Goal: Obtain resource: Download file/media

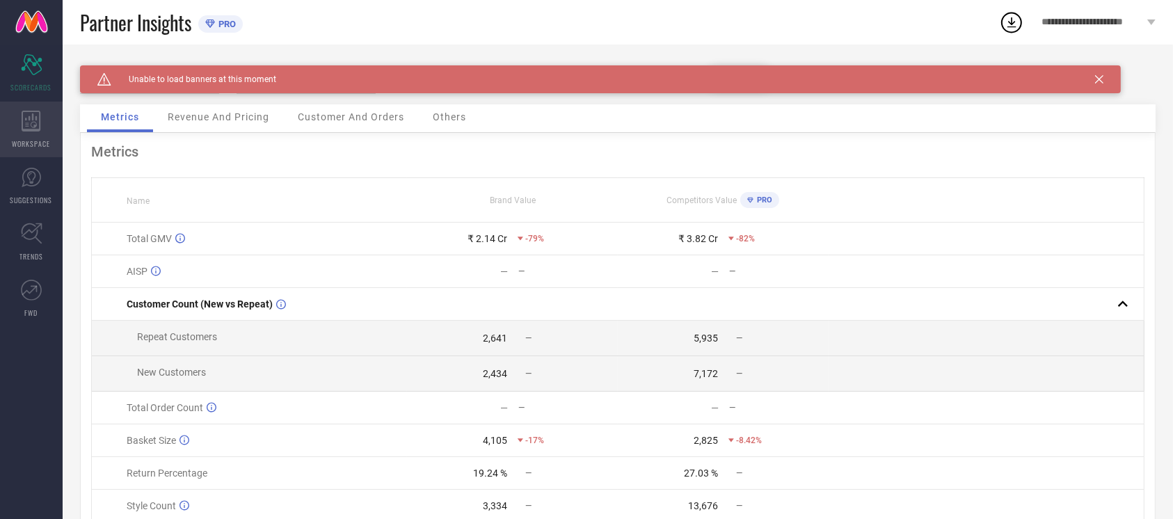
click at [23, 142] on span "WORKSPACE" at bounding box center [32, 143] width 38 height 10
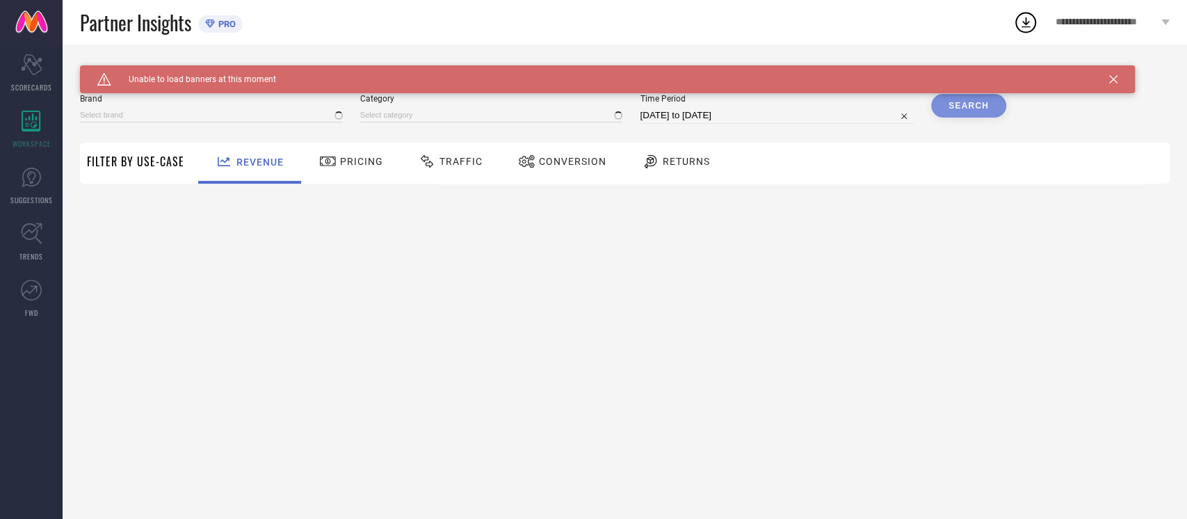
type input "NIKE"
type input "All"
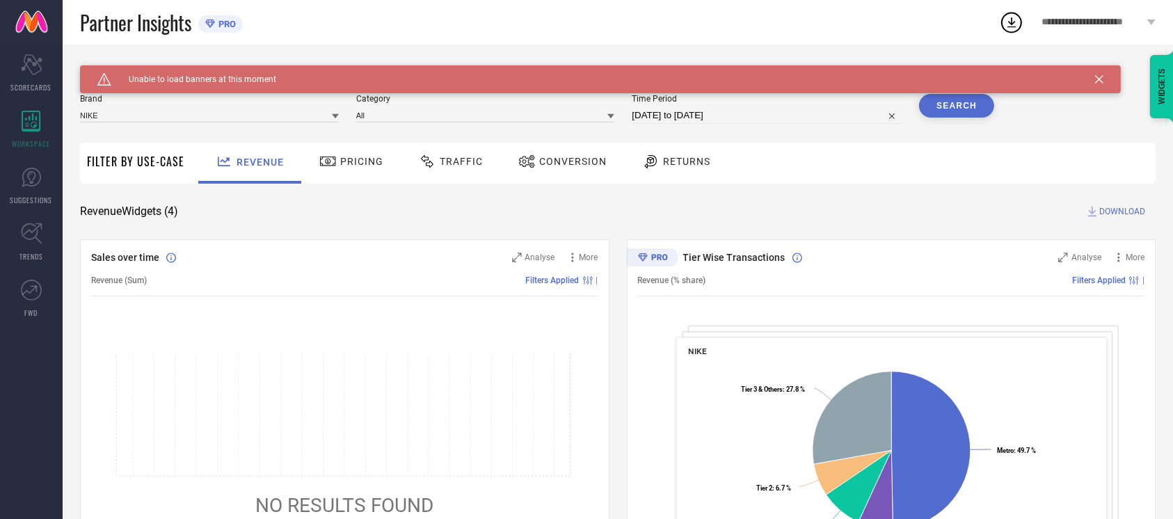
click at [538, 155] on div "Conversion" at bounding box center [562, 162] width 95 height 24
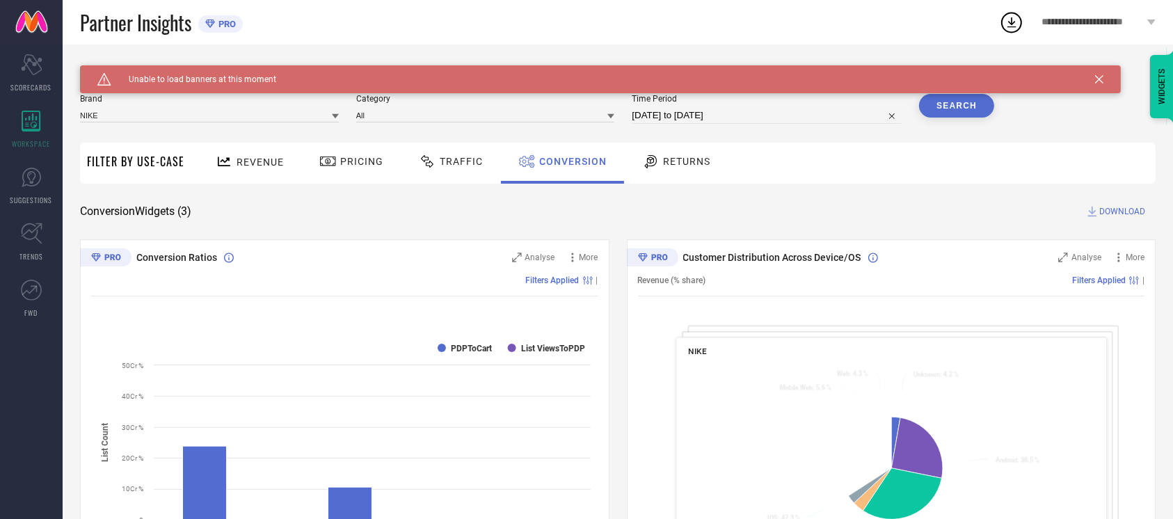
select select "8"
select select "2025"
select select "9"
select select "2025"
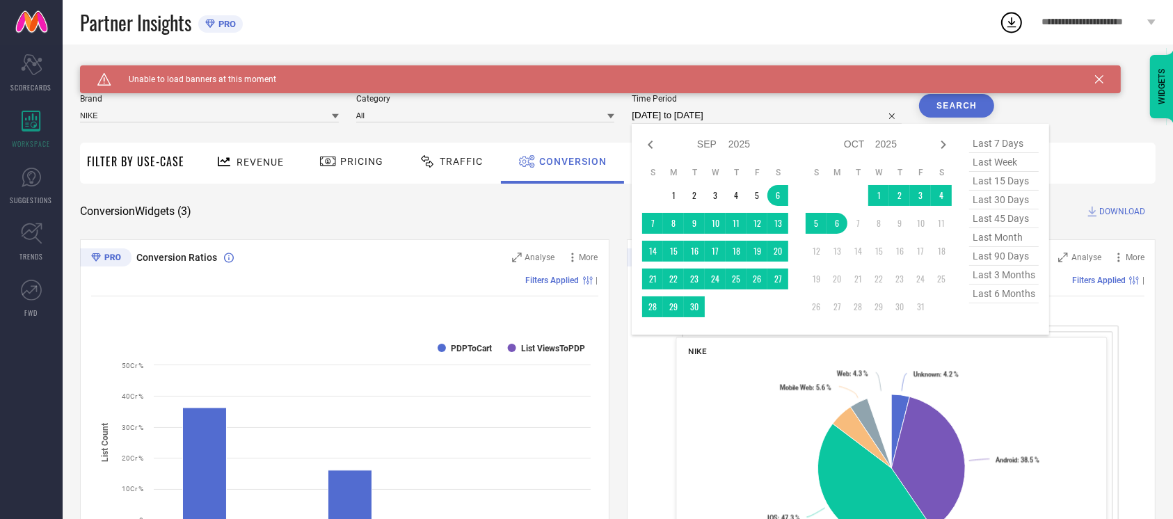
click at [767, 114] on input "[DATE] to [DATE]" at bounding box center [767, 115] width 270 height 17
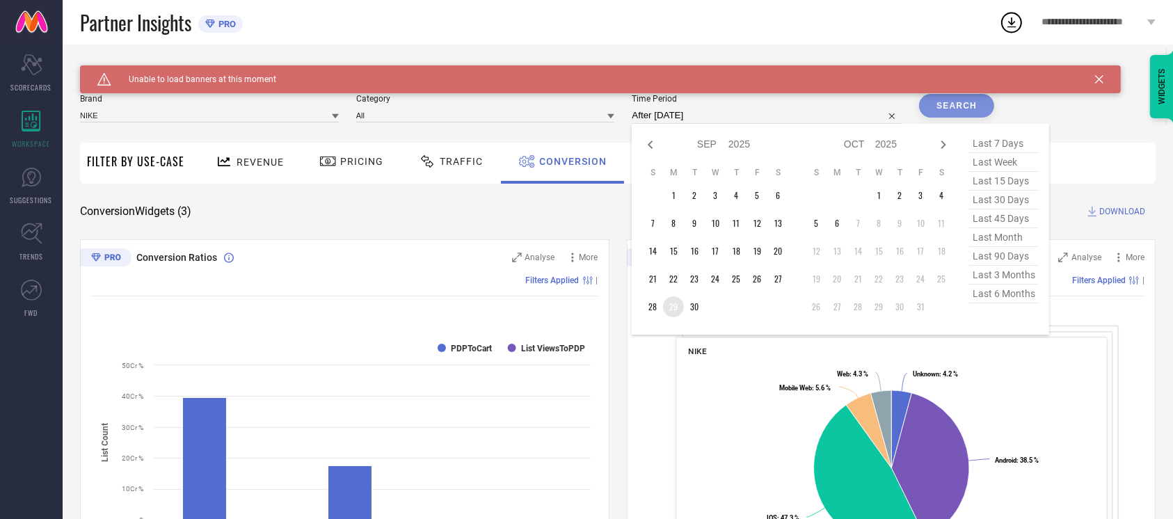
click at [672, 303] on td "29" at bounding box center [673, 306] width 21 height 21
type input "[DATE] to [DATE]"
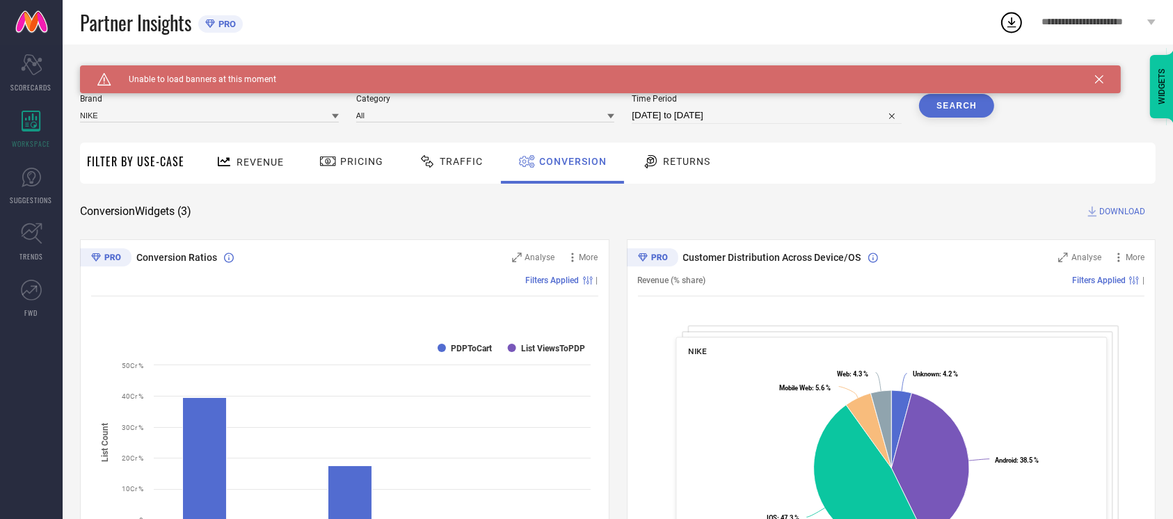
click at [963, 109] on button "Search" at bounding box center [956, 106] width 75 height 24
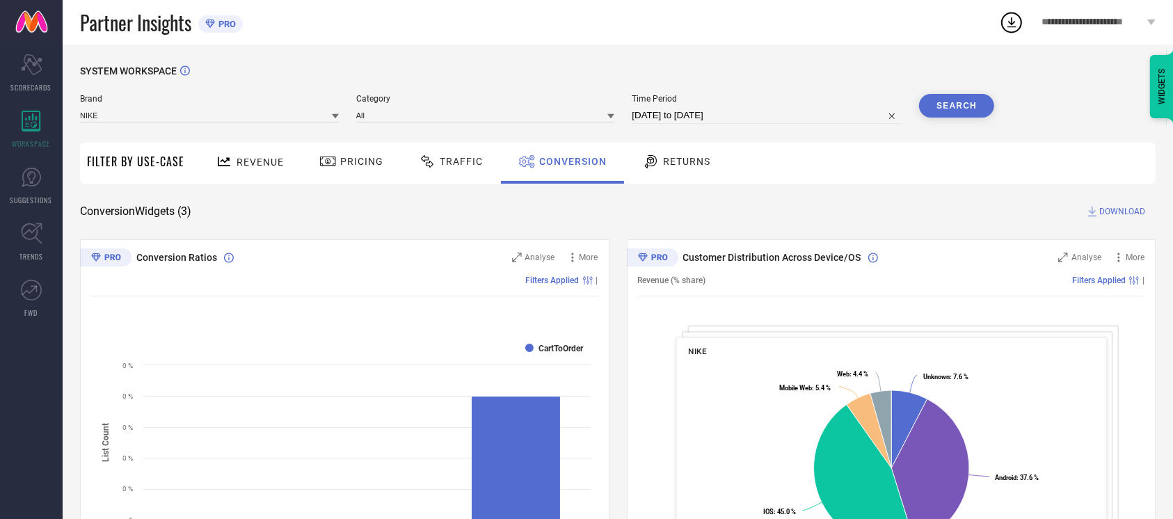
select select "8"
select select "2025"
select select "9"
select select "2025"
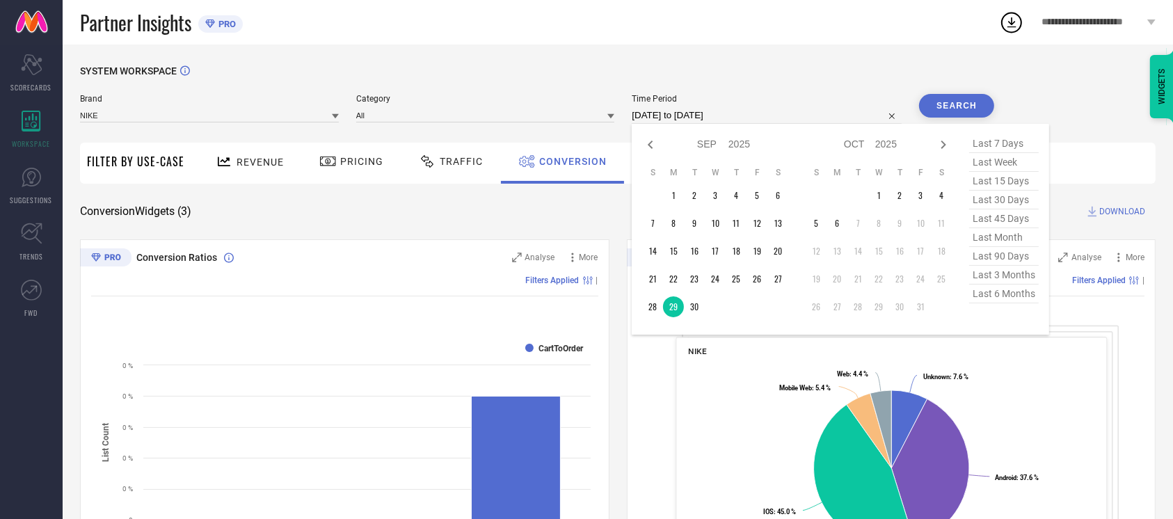
click at [771, 111] on input "[DATE] to [DATE]" at bounding box center [767, 115] width 270 height 17
click at [835, 225] on td "6" at bounding box center [836, 223] width 21 height 21
type input "[DATE] to [DATE]"
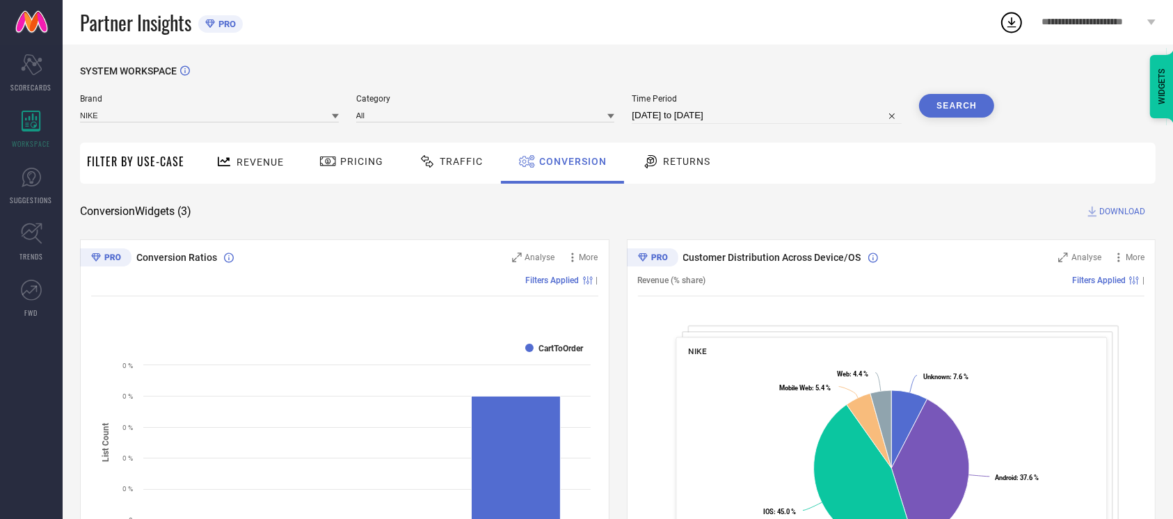
click at [983, 110] on button "Search" at bounding box center [956, 106] width 75 height 24
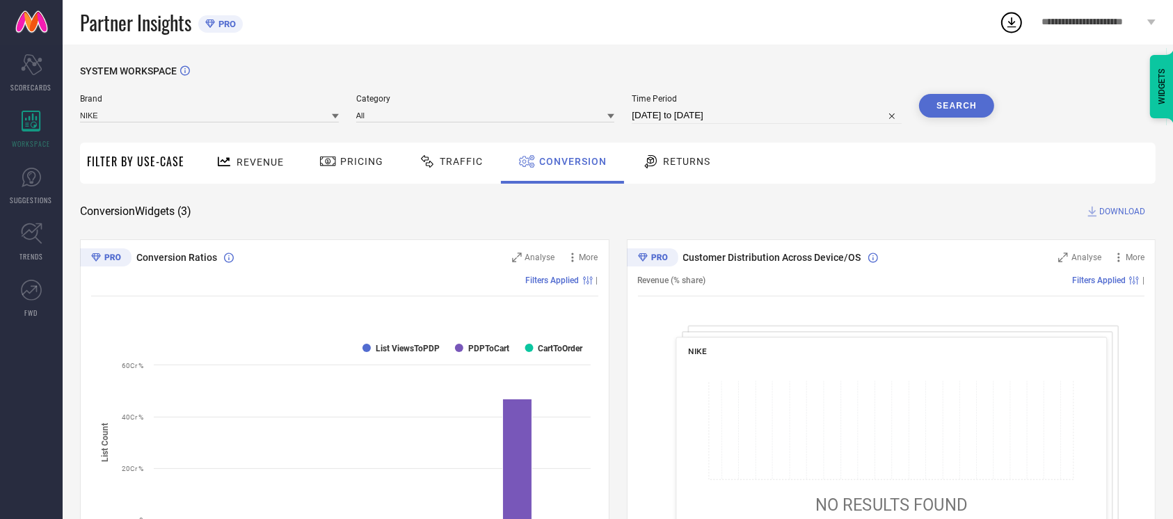
select select "9"
select select "2025"
select select "10"
select select "2025"
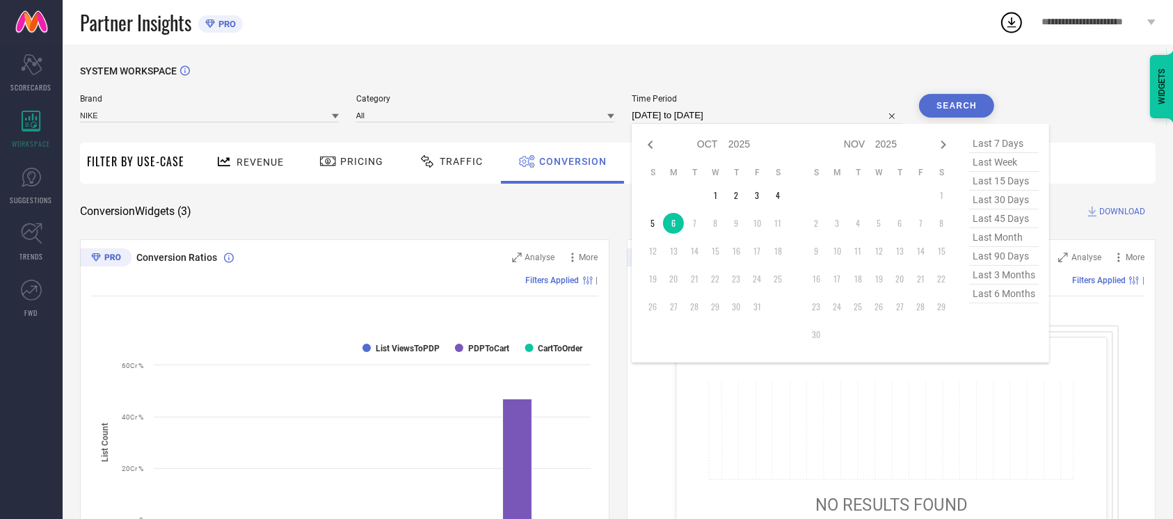
click at [772, 116] on input "[DATE] to [DATE]" at bounding box center [767, 115] width 270 height 17
click at [734, 195] on td "2" at bounding box center [735, 195] width 21 height 21
type input "[DATE] to [DATE]"
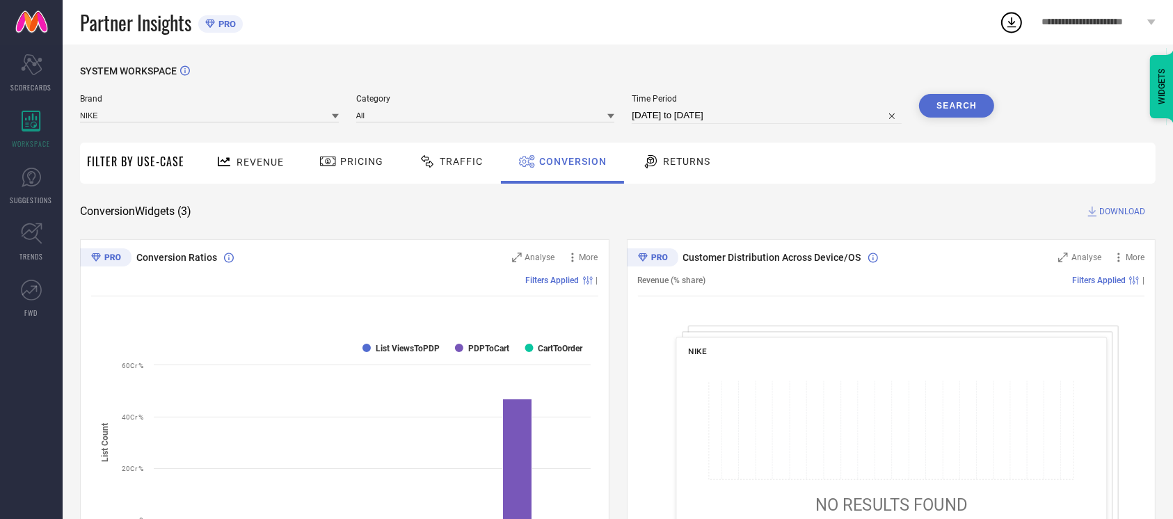
click at [945, 109] on button "Search" at bounding box center [956, 106] width 75 height 24
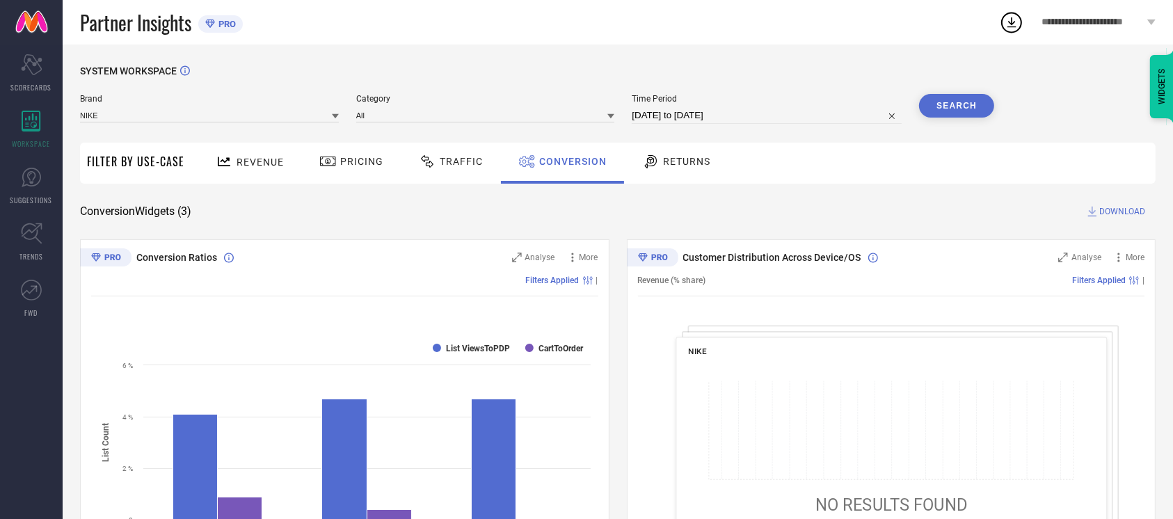
click at [1122, 211] on span "DOWNLOAD" at bounding box center [1122, 211] width 46 height 14
click at [654, 62] on div "SYSTEM WORKSPACE Brand NIKE Category All Time Period [DATE] to [DATE] Search Fi…" at bounding box center [618, 509] width 1110 height 929
